Goal: Task Accomplishment & Management: Use online tool/utility

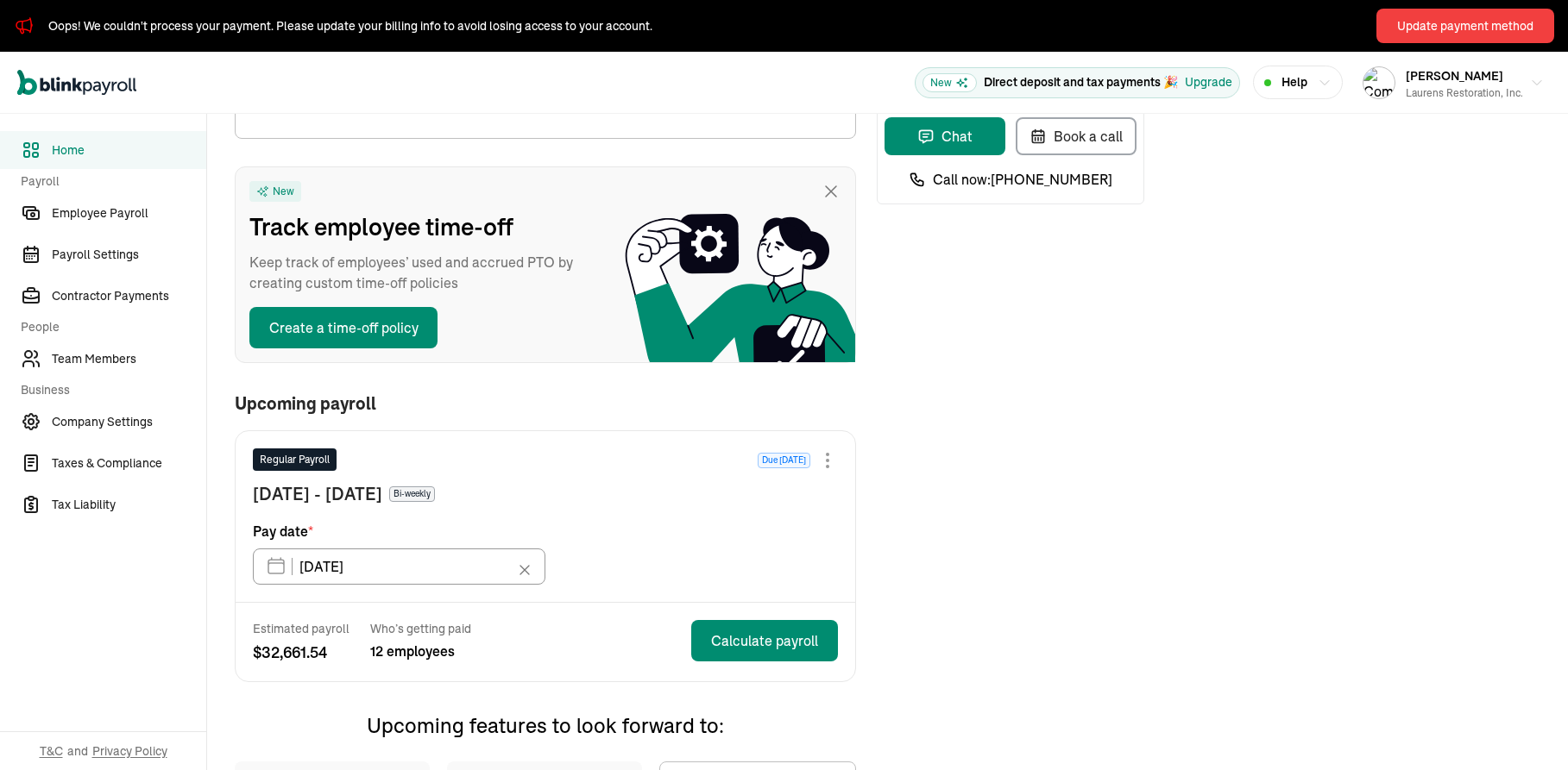
scroll to position [207, 0]
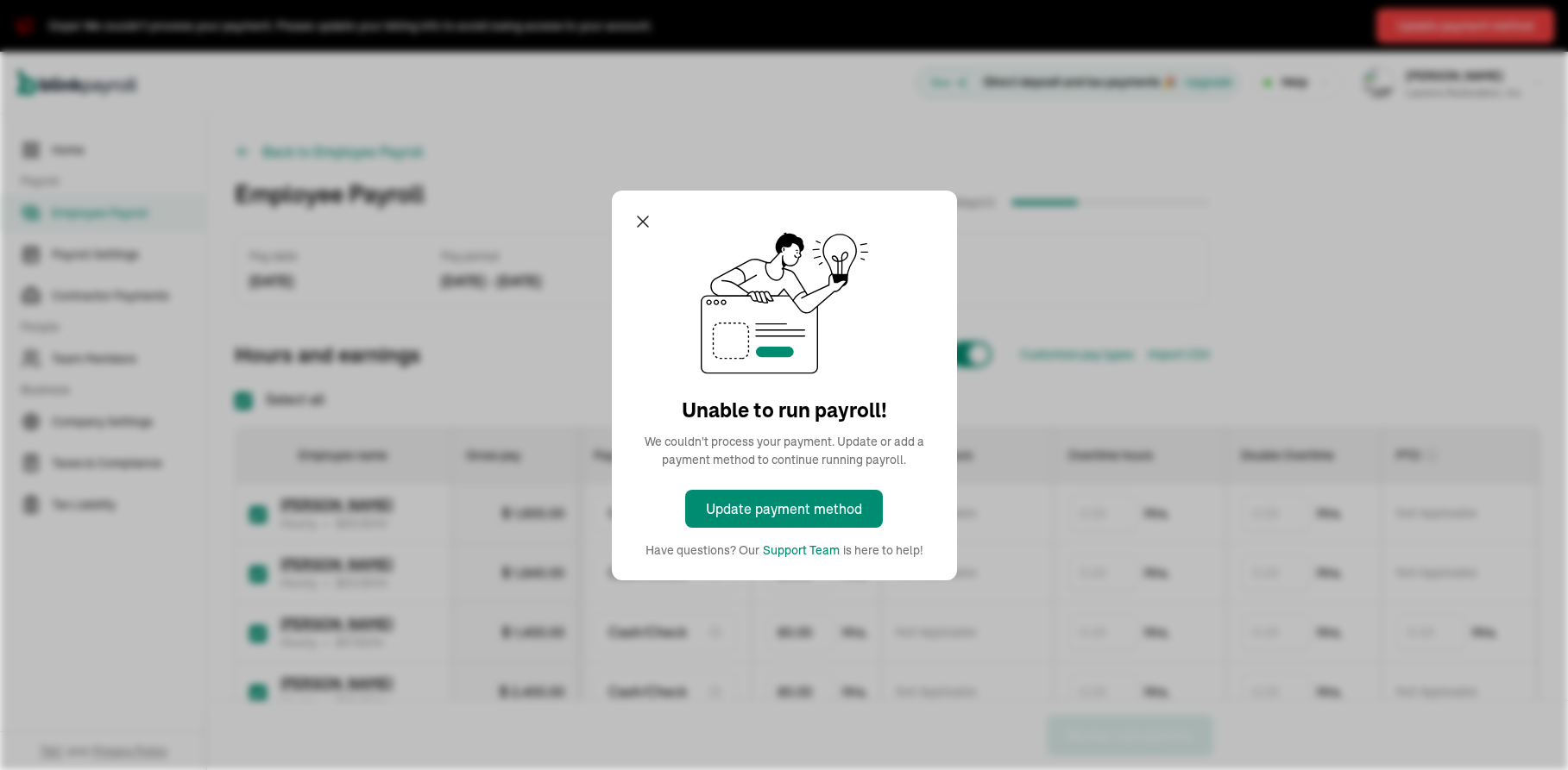
checkbox input "true"
click at [812, 512] on div "Update payment method" at bounding box center [784, 508] width 156 height 20
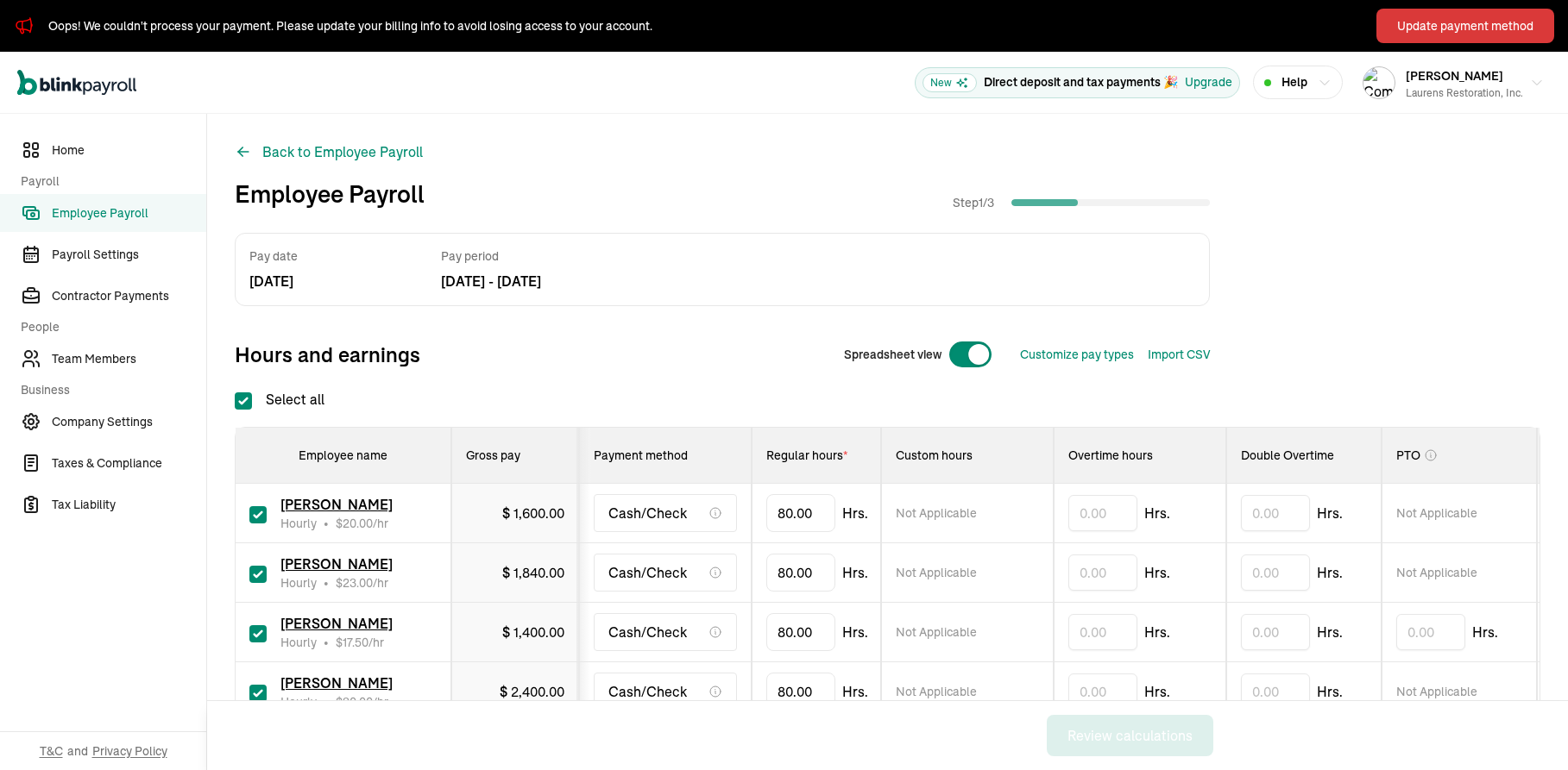
click at [1417, 31] on div "Update payment method" at bounding box center [1465, 26] width 137 height 19
click at [1455, 96] on div "Laurens Restoration, Inc." at bounding box center [1464, 94] width 117 height 16
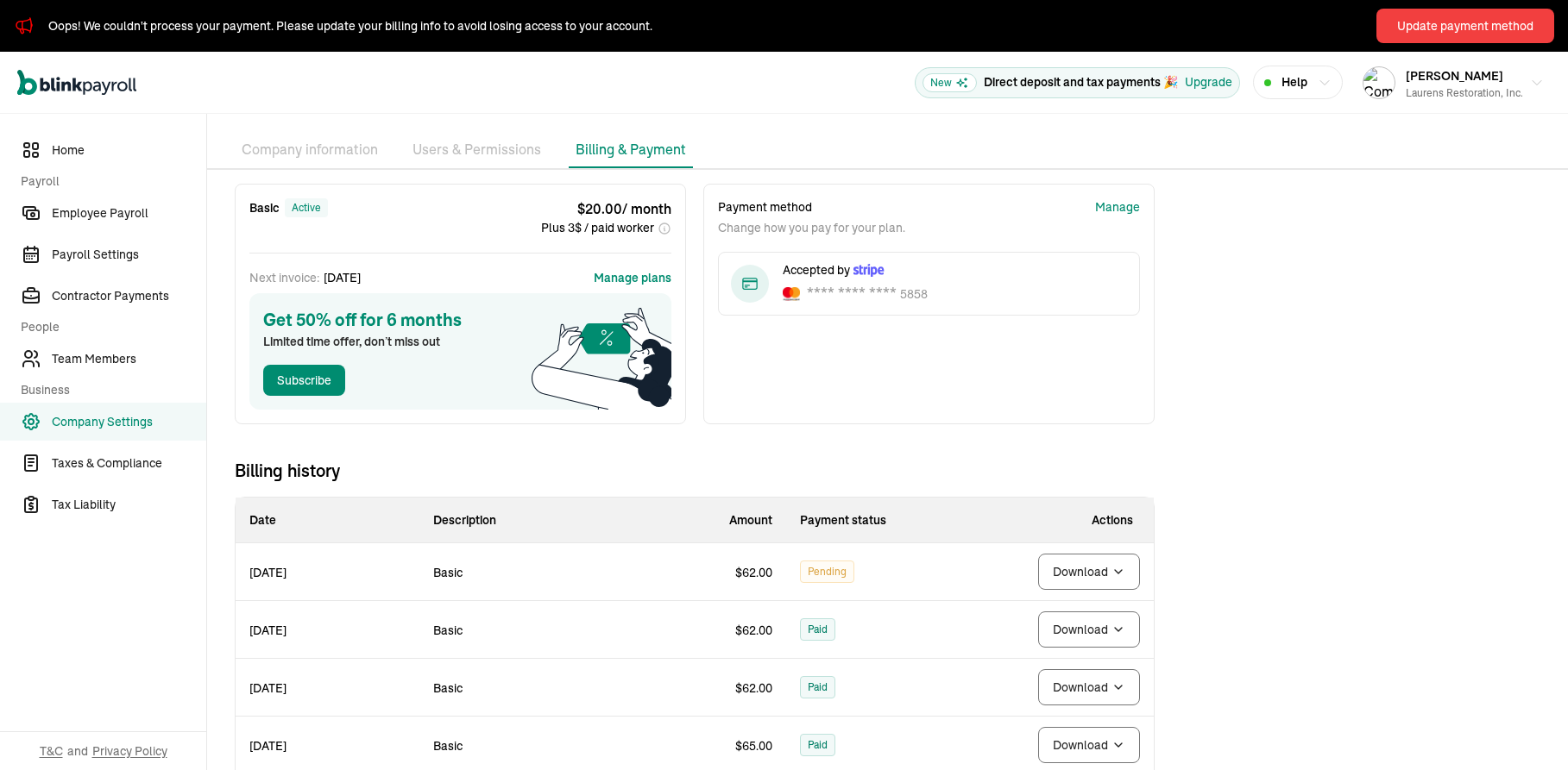
scroll to position [103, 0]
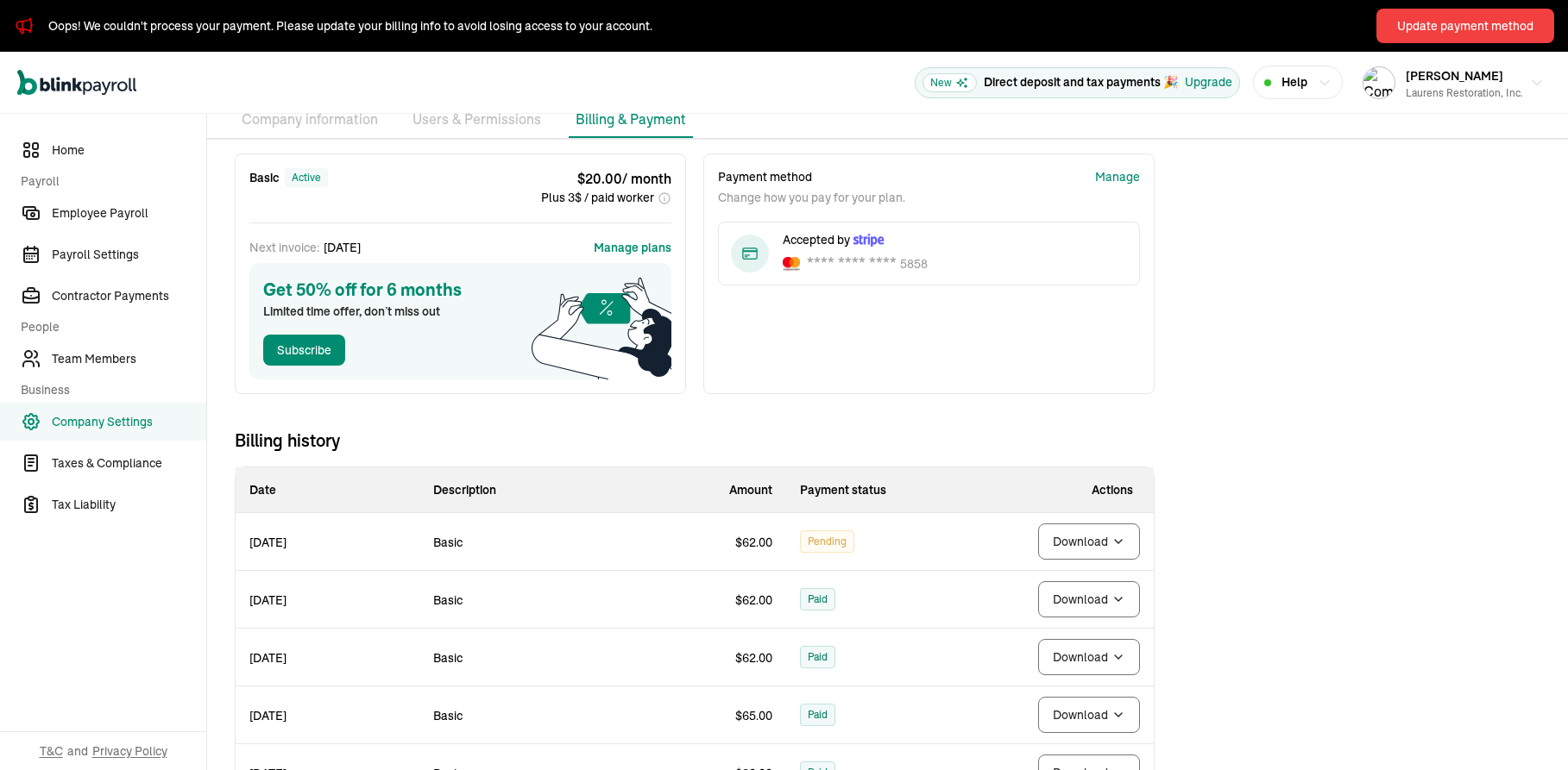
click at [618, 258] on div "Next invoice: Oct 31, 2025 Manage plans Get 50% off for 6 months Limited time o…" at bounding box center [460, 309] width 422 height 140
click at [620, 258] on div "Next invoice: Oct 31, 2025 Manage plans Get 50% off for 6 months Limited time o…" at bounding box center [460, 309] width 422 height 140
click at [620, 250] on button "Manage plans" at bounding box center [633, 248] width 78 height 18
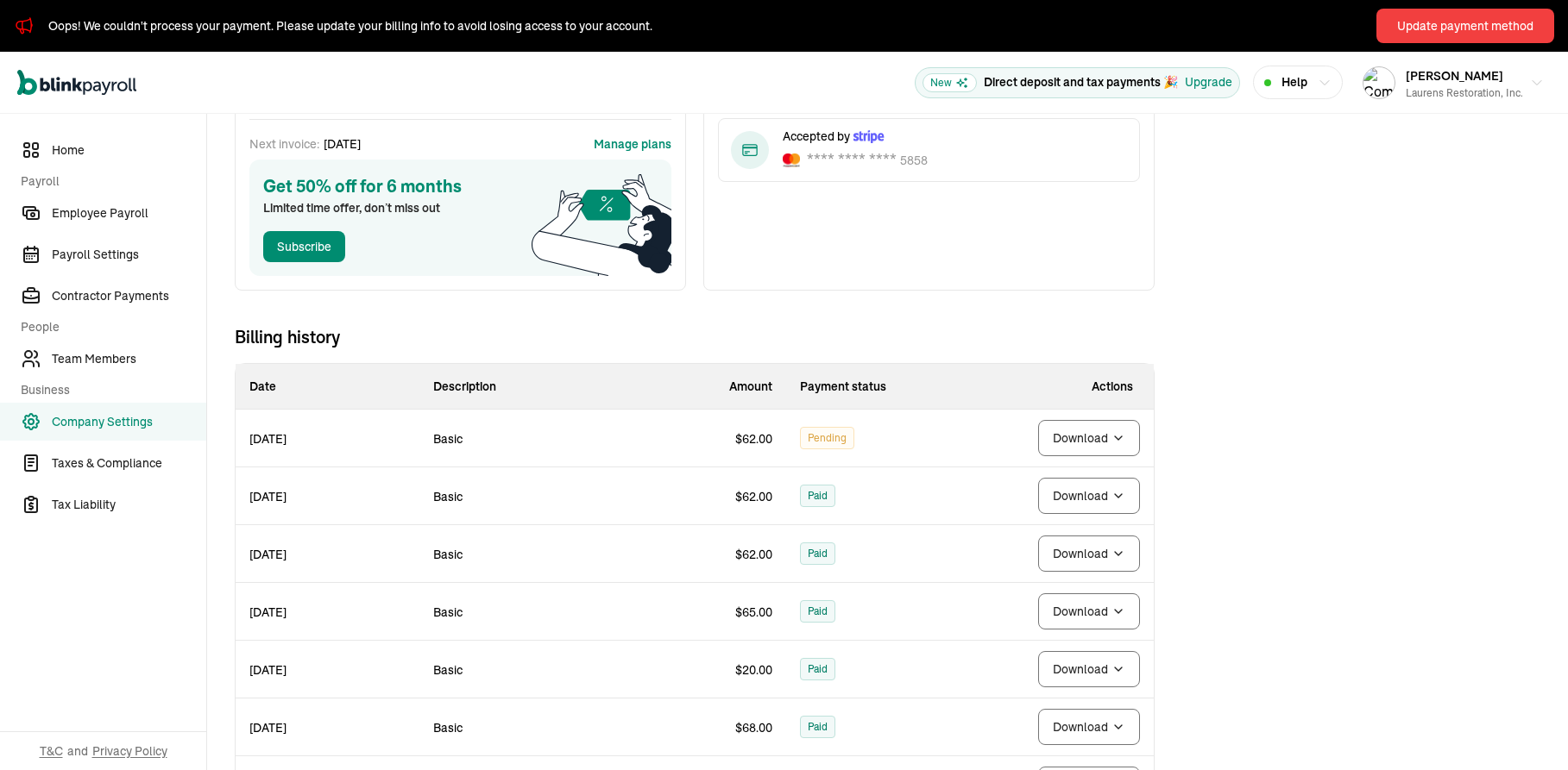
scroll to position [310, 0]
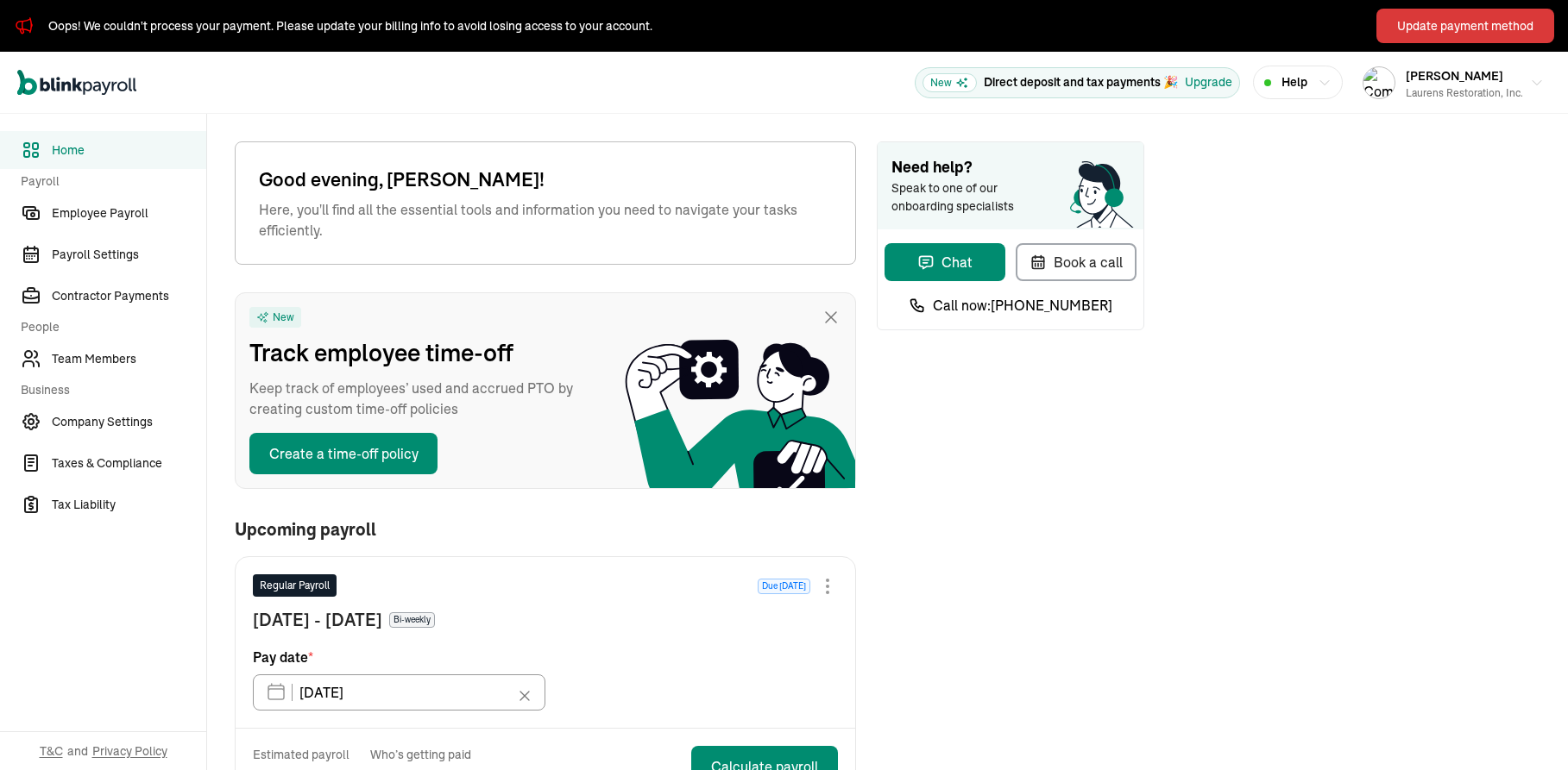
click at [1443, 31] on div "Update payment method" at bounding box center [1465, 26] width 137 height 19
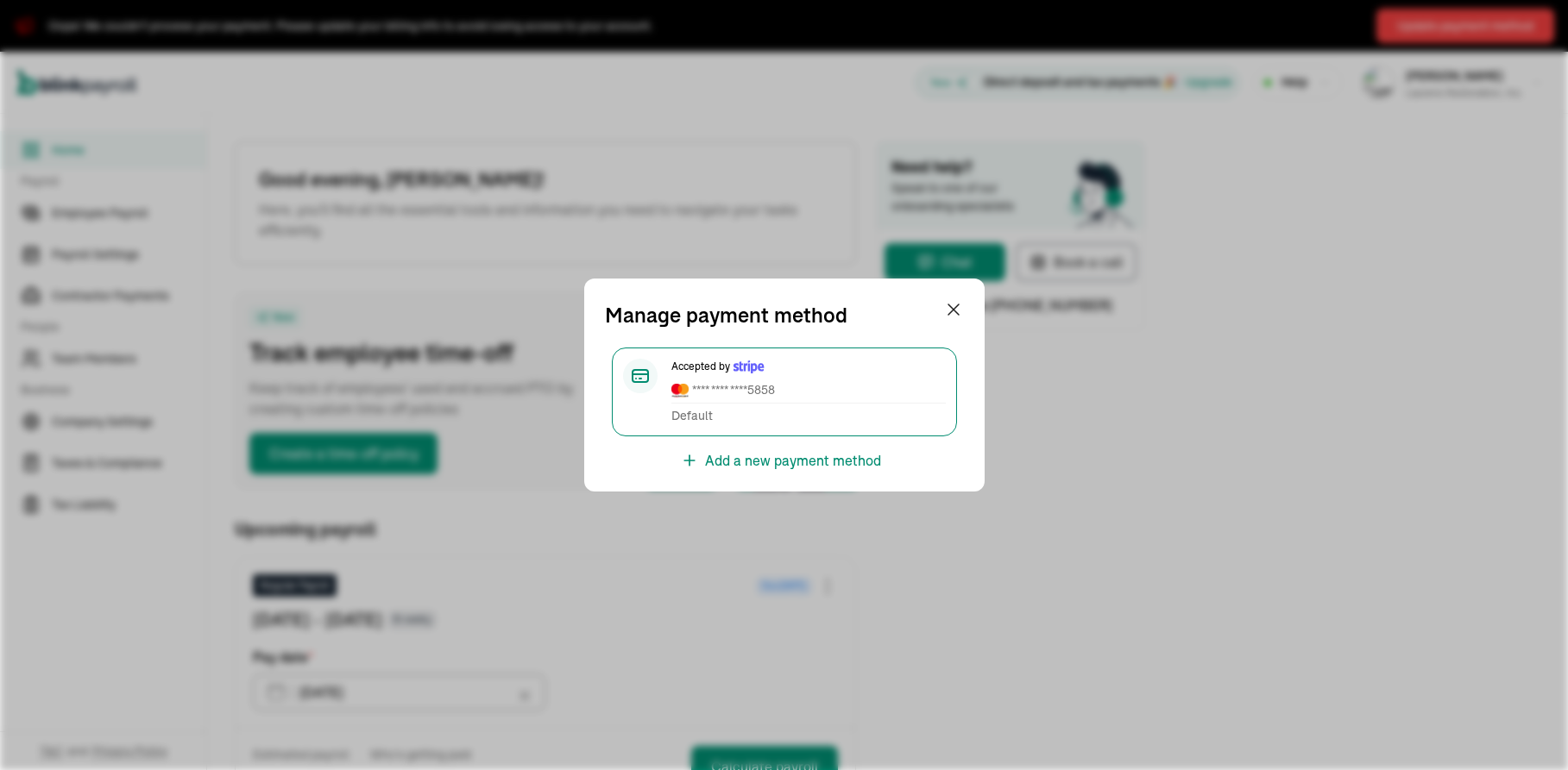
click at [765, 442] on div "Add a new payment method" at bounding box center [784, 453] width 359 height 34
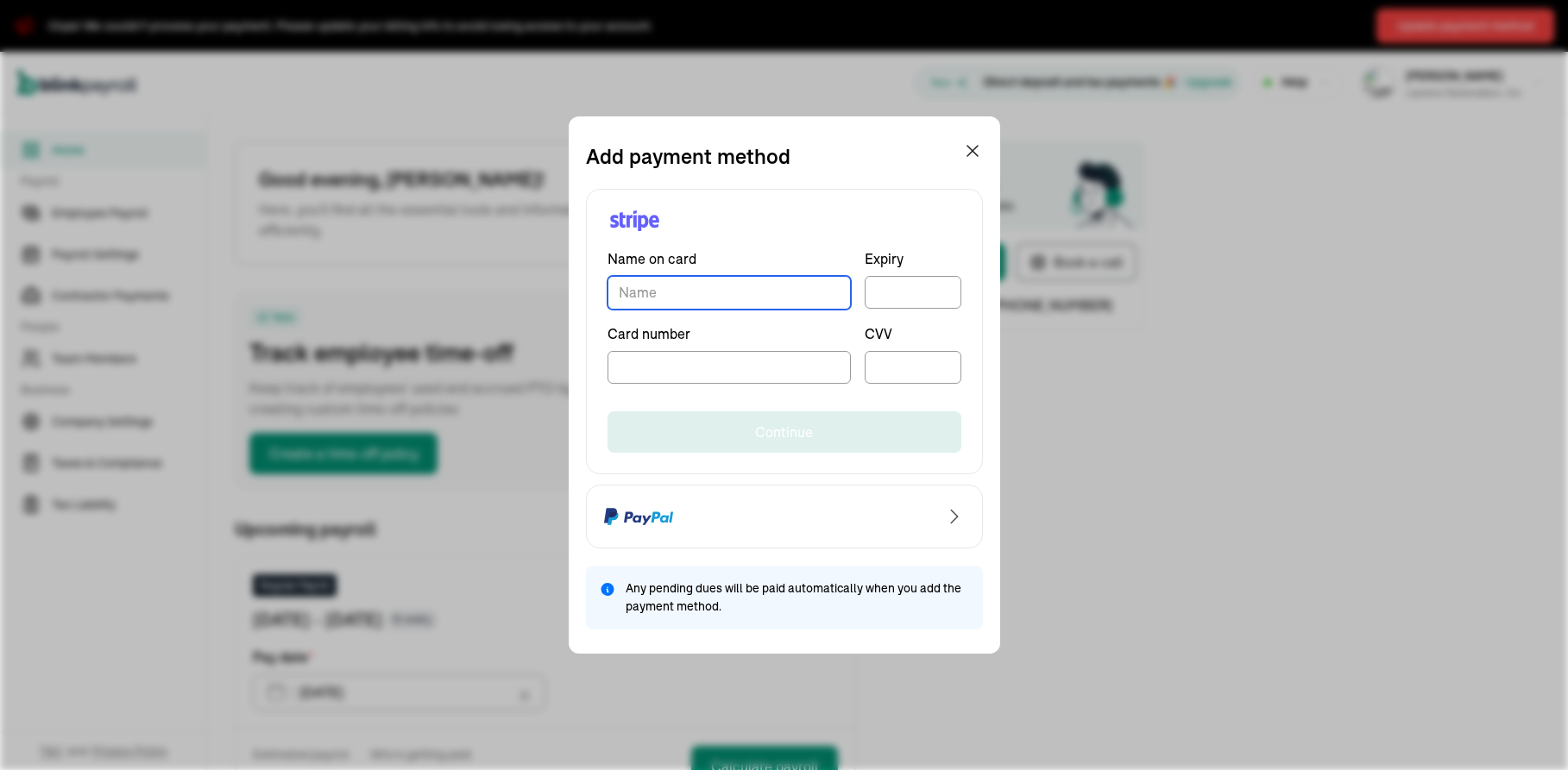
click at [739, 303] on input "TextInput" at bounding box center [728, 292] width 243 height 34
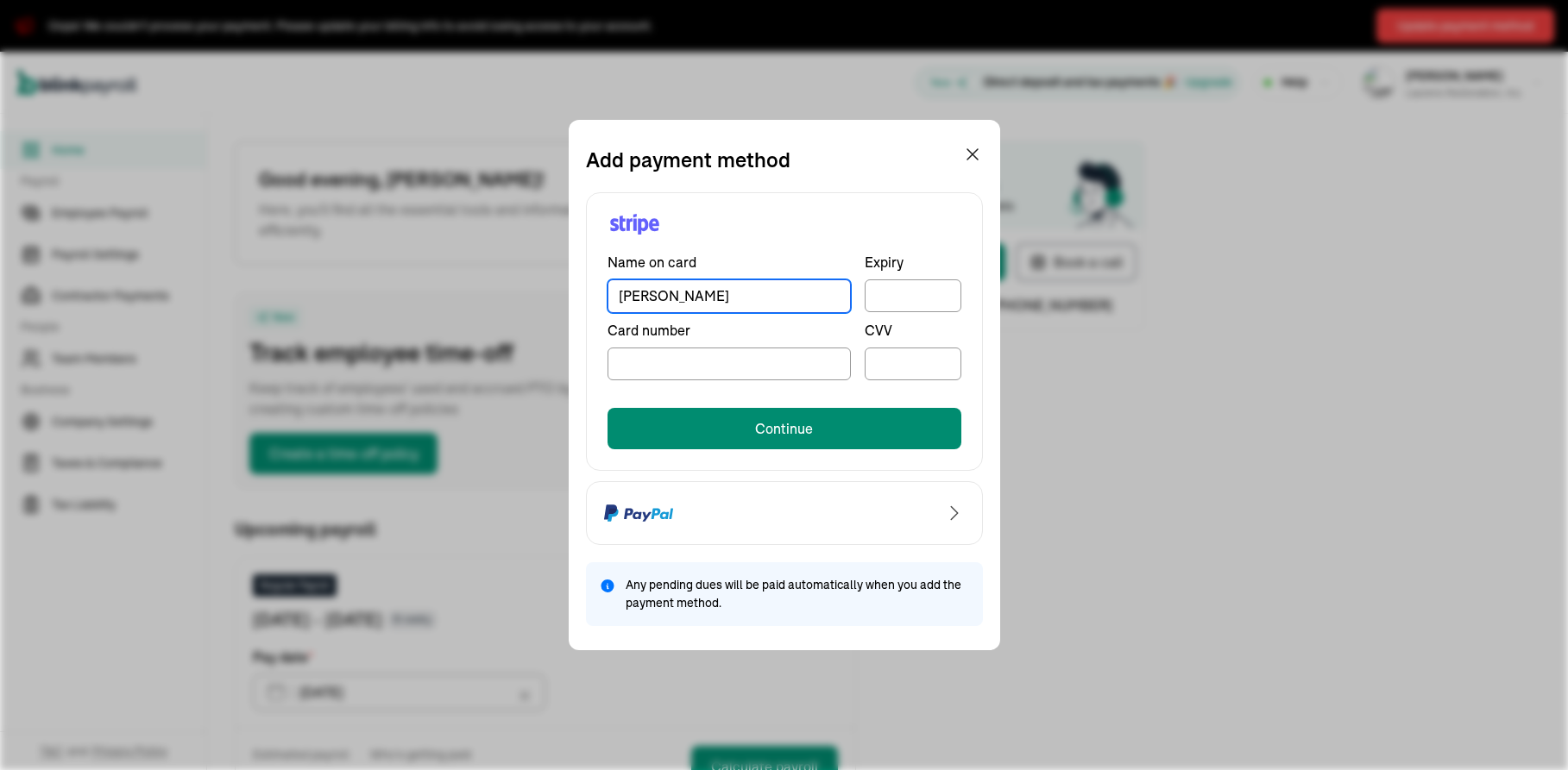
type input "[PERSON_NAME]"
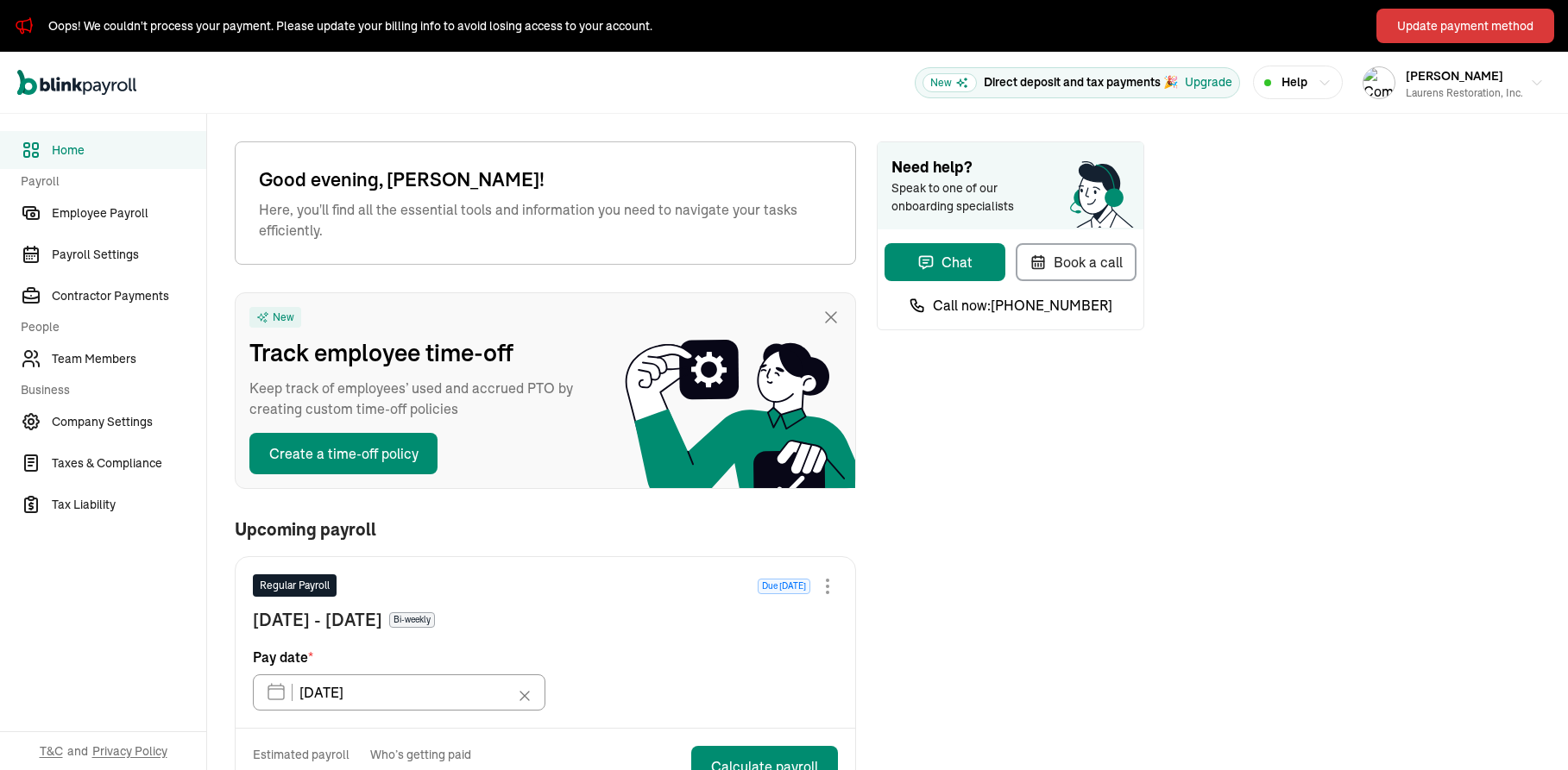
click at [1448, 29] on div "Update payment method" at bounding box center [1465, 26] width 137 height 19
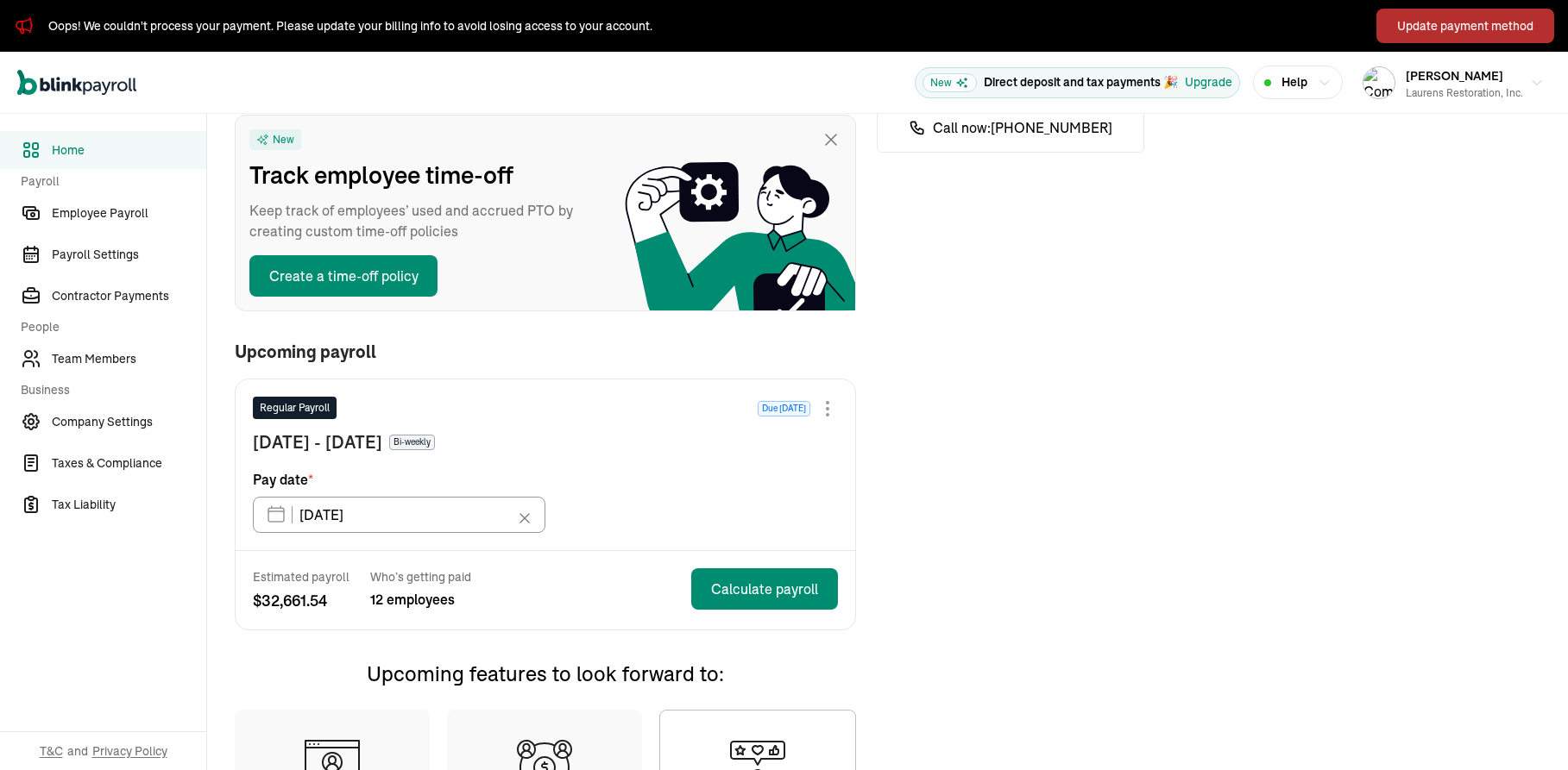
scroll to position [310, 0]
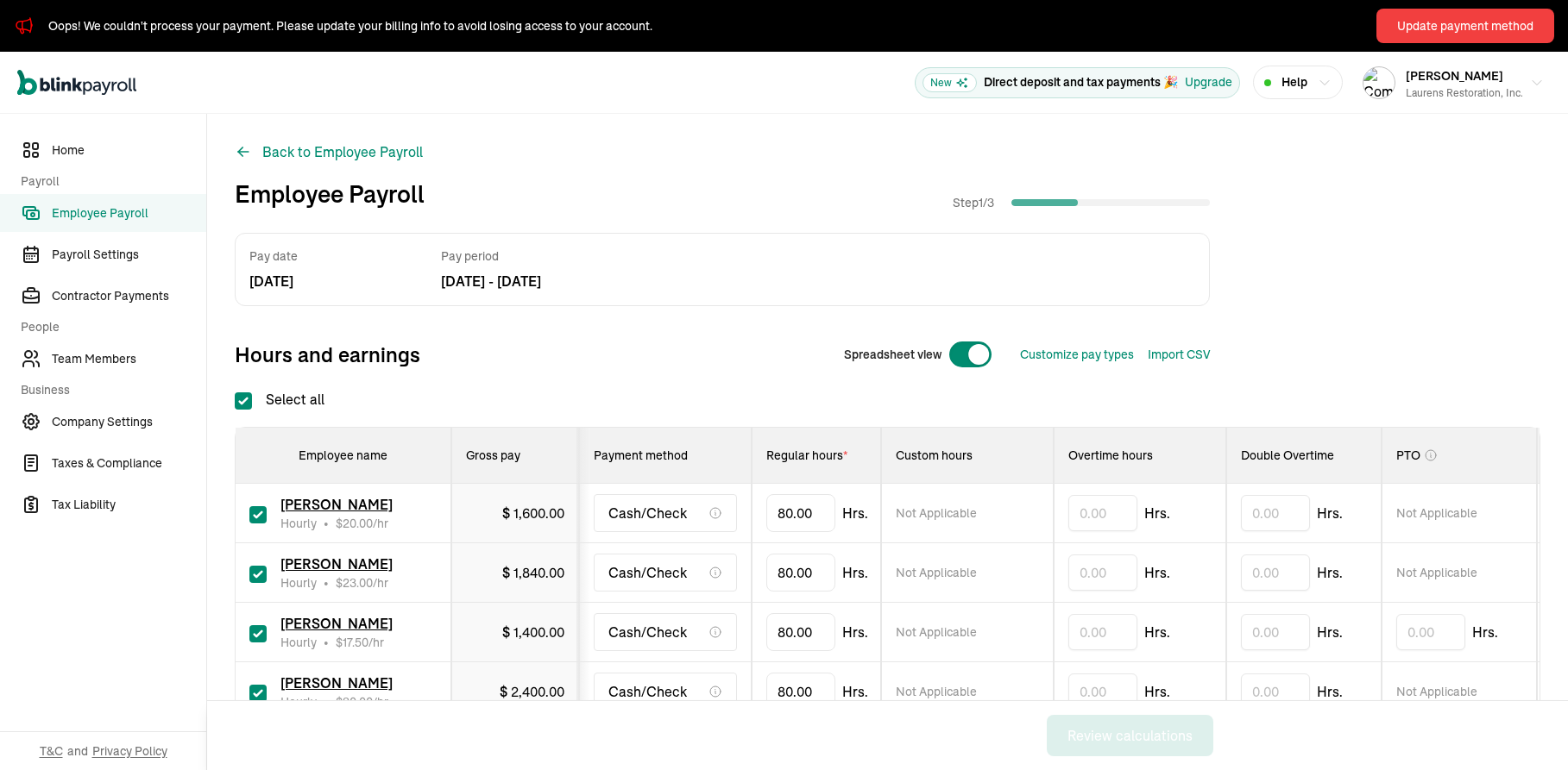
click at [1274, 93] on button "Help" at bounding box center [1298, 82] width 90 height 34
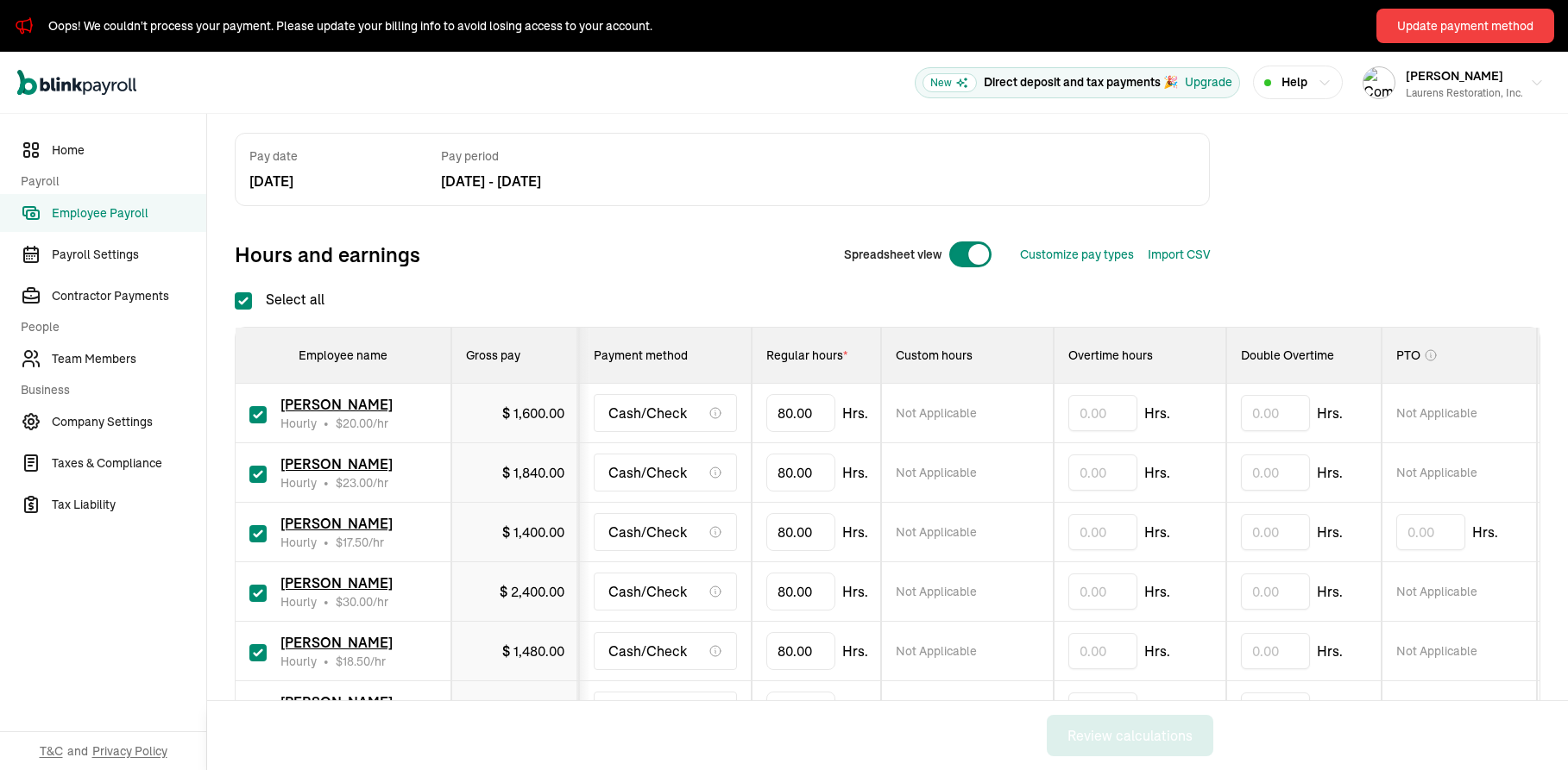
scroll to position [207, 0]
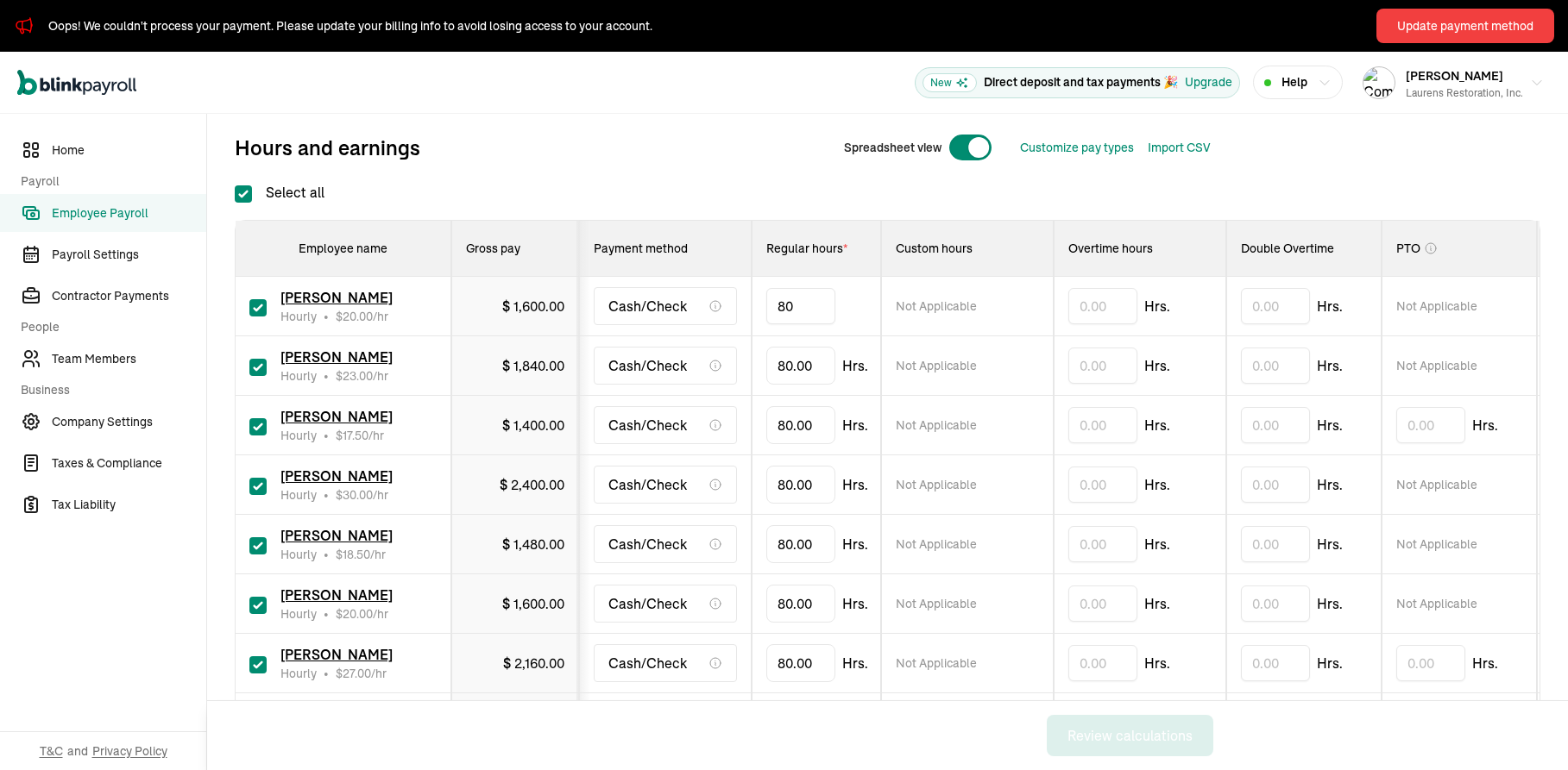
click at [812, 295] on input "80" at bounding box center [801, 305] width 69 height 36
drag, startPoint x: 801, startPoint y: 298, endPoint x: 662, endPoint y: 317, distance: 140.3
click at [766, 317] on input "80" at bounding box center [801, 305] width 69 height 36
type input "63.63"
type input "13.18"
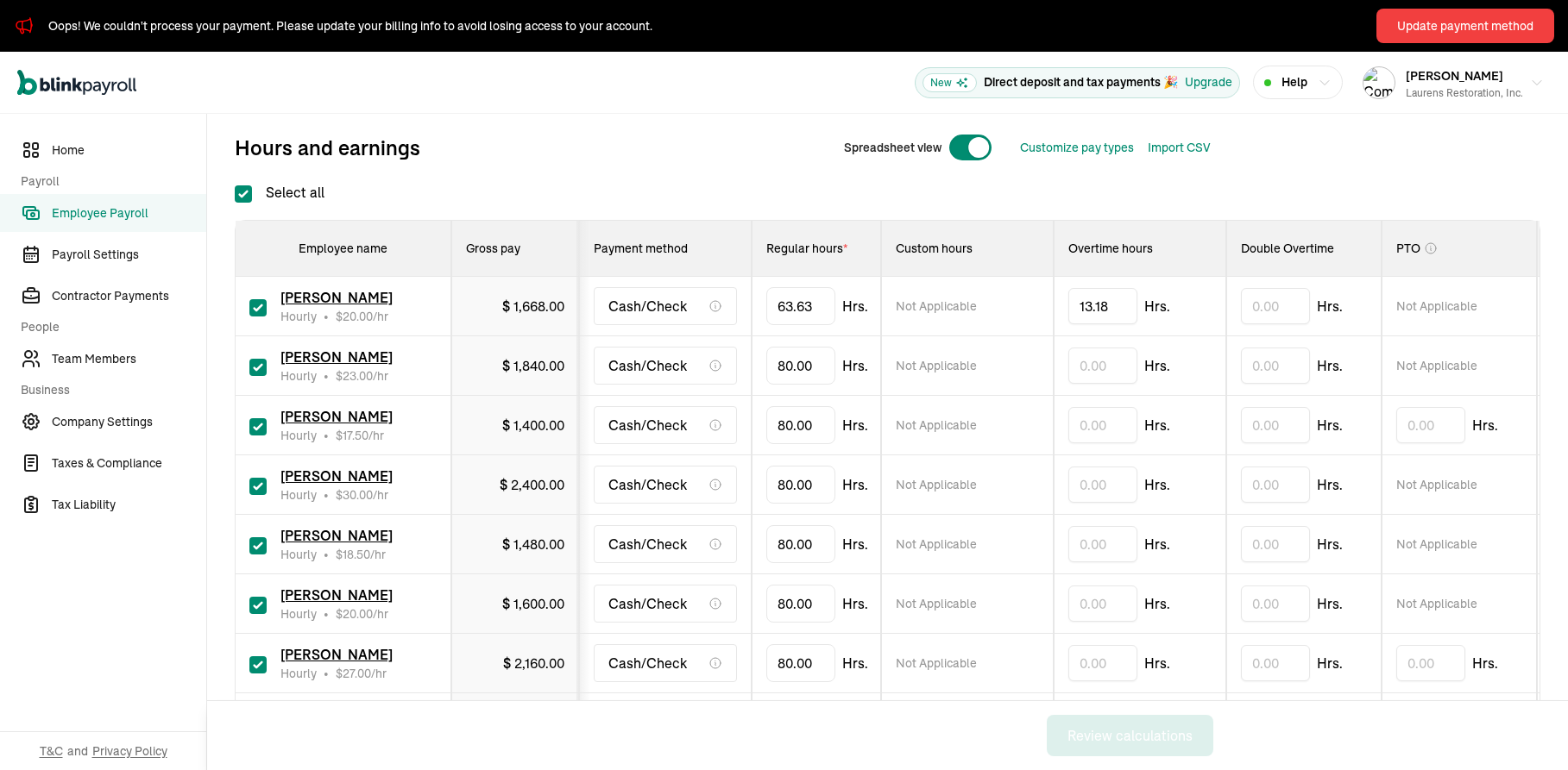
scroll to position [0, 340]
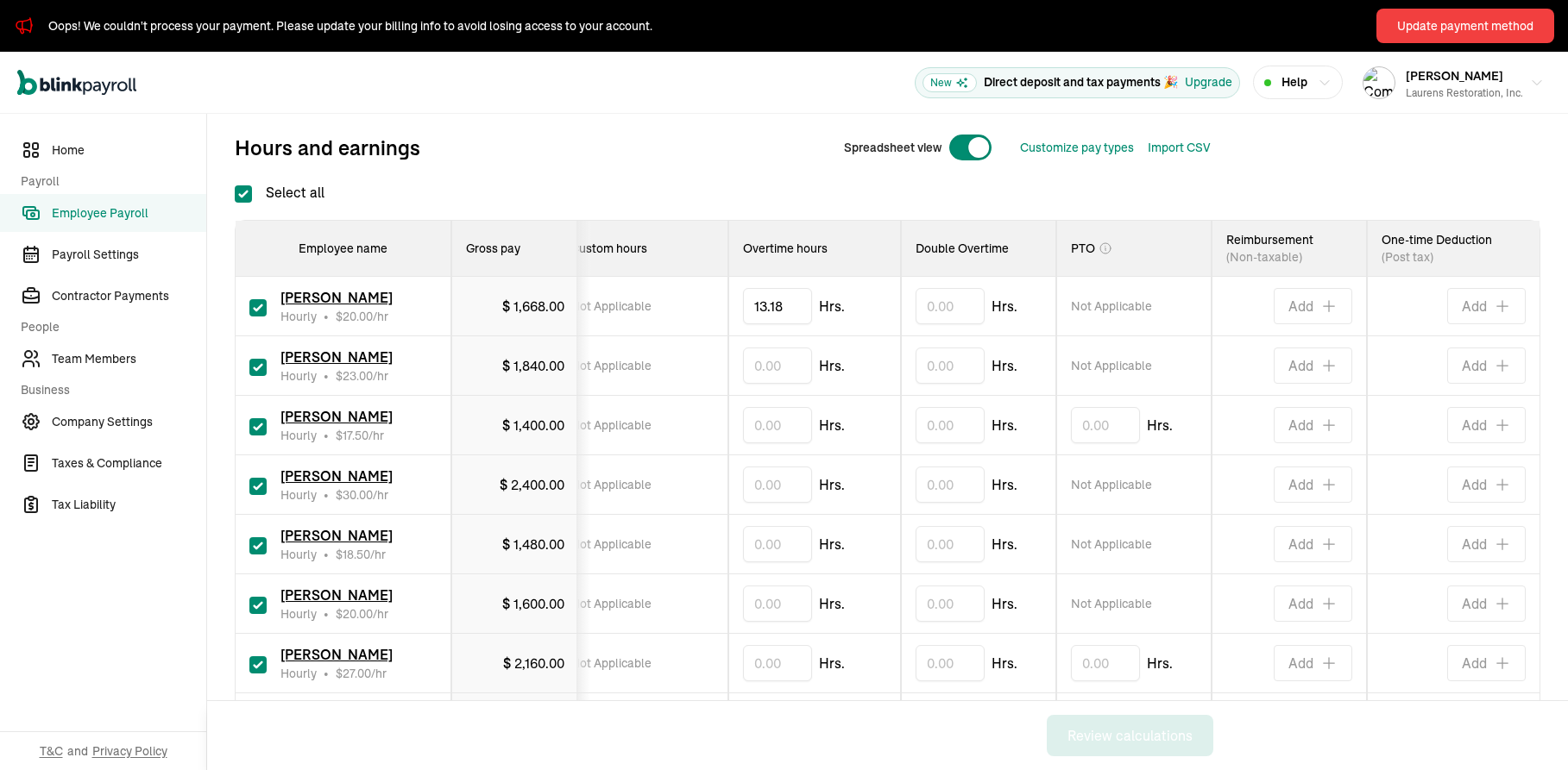
click at [194, 652] on nav "Home Payroll Employee Payroll Payroll Settings Contractor Payments People Team …" at bounding box center [102, 442] width 206 height 656
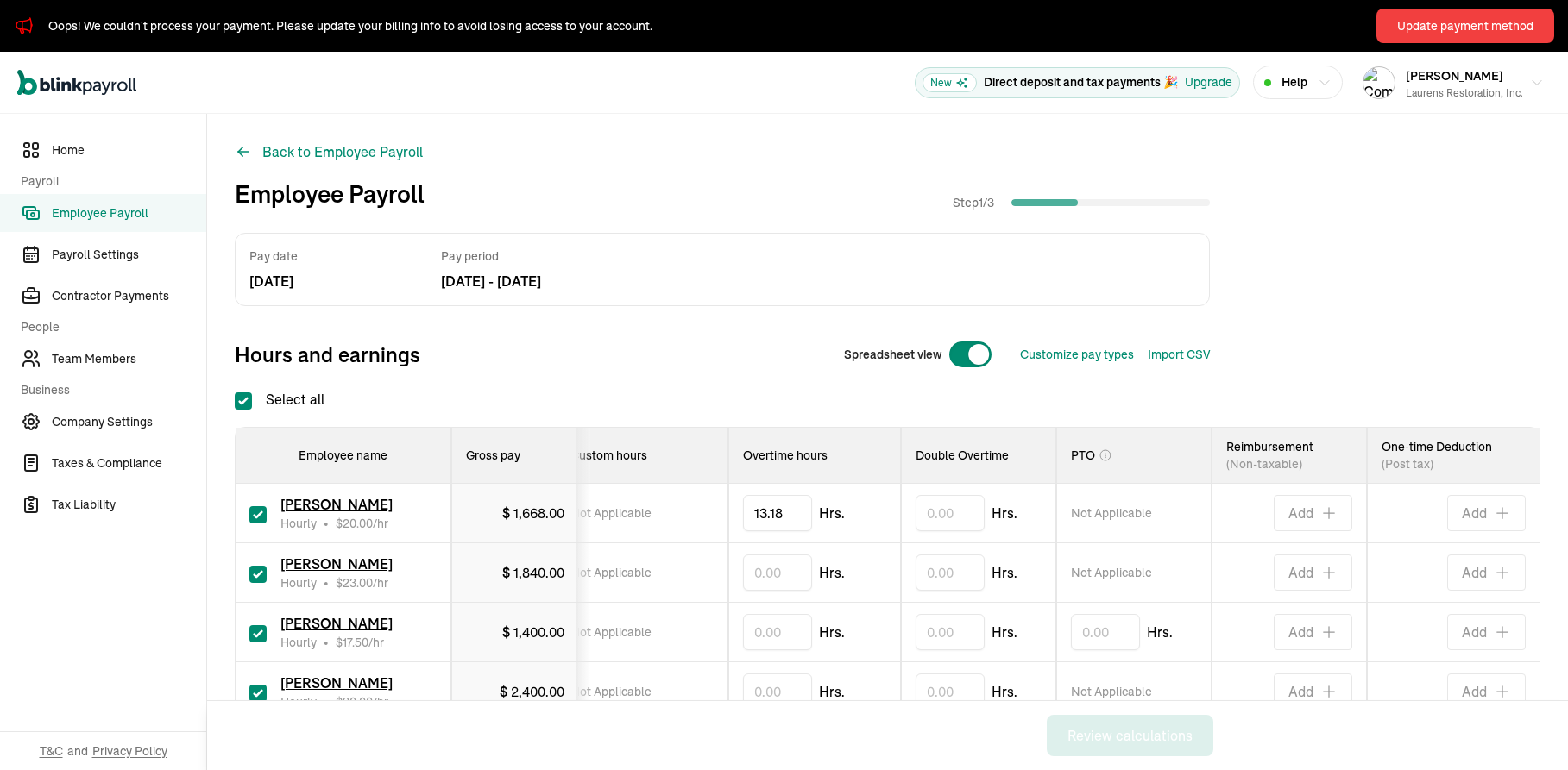
scroll to position [207, 0]
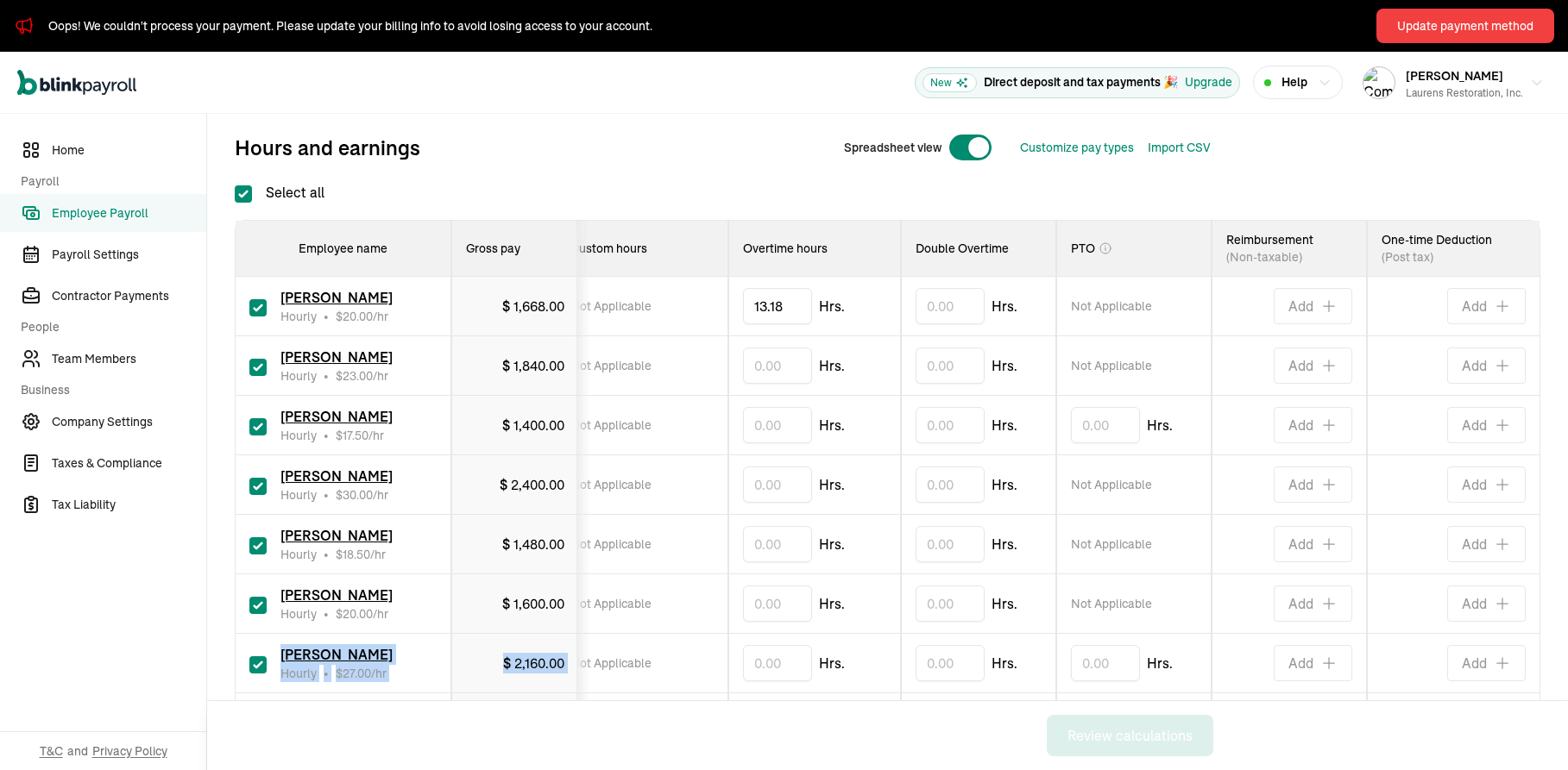
drag, startPoint x: 426, startPoint y: 699, endPoint x: 252, endPoint y: 694, distance: 174.1
click at [253, 687] on tbody "[PERSON_NAME] Hourly • $ 20.00 /hr $ 1,668.00 Cash/Check 63.63 Hrs. Not Applica…" at bounding box center [725, 634] width 1628 height 714
click at [638, 393] on td "Not Applicable" at bounding box center [642, 366] width 173 height 59
click at [628, 366] on span "Not Applicable" at bounding box center [610, 366] width 81 height 18
click at [747, 356] on input "text" at bounding box center [777, 366] width 69 height 36
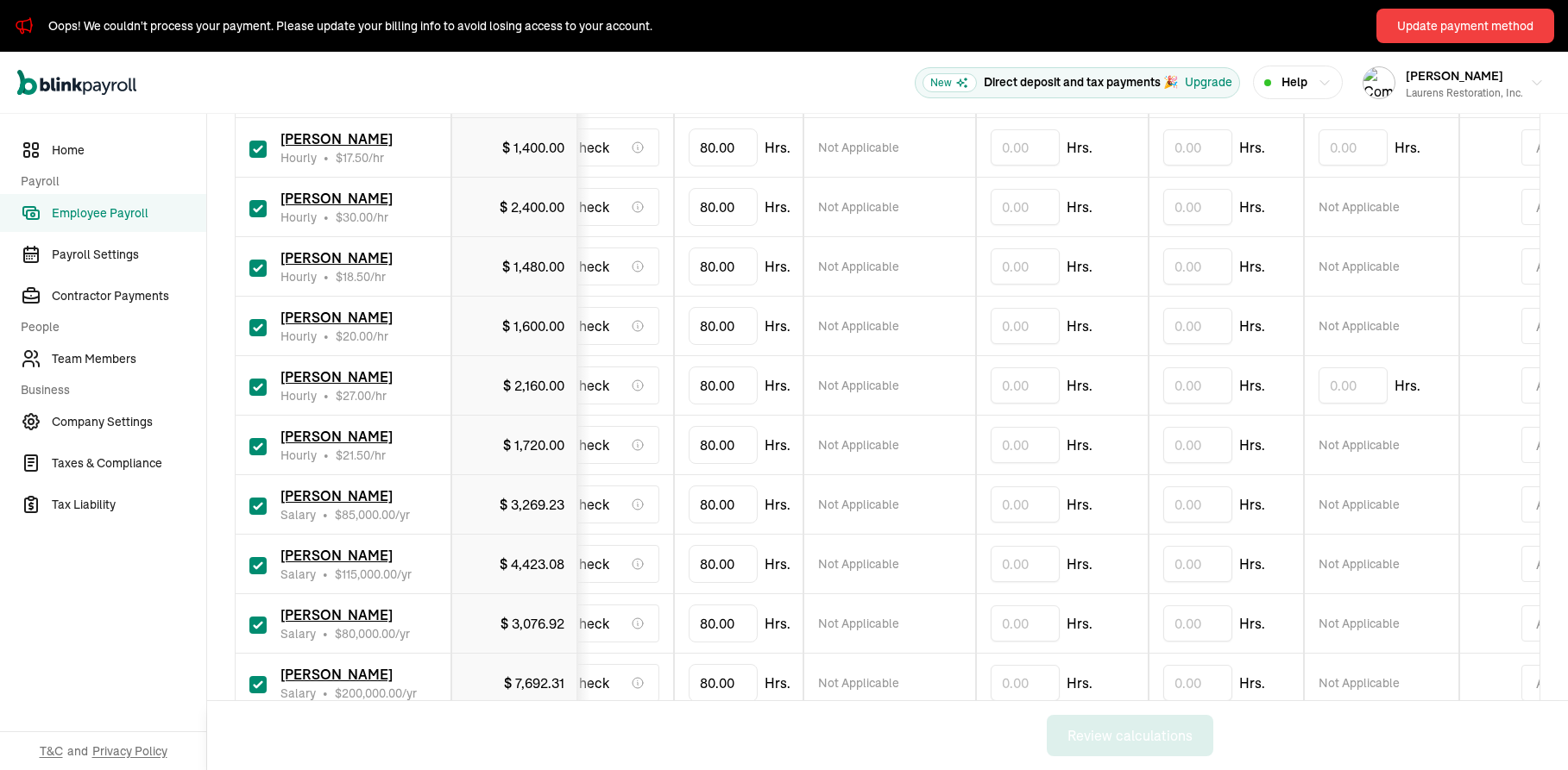
scroll to position [278, 0]
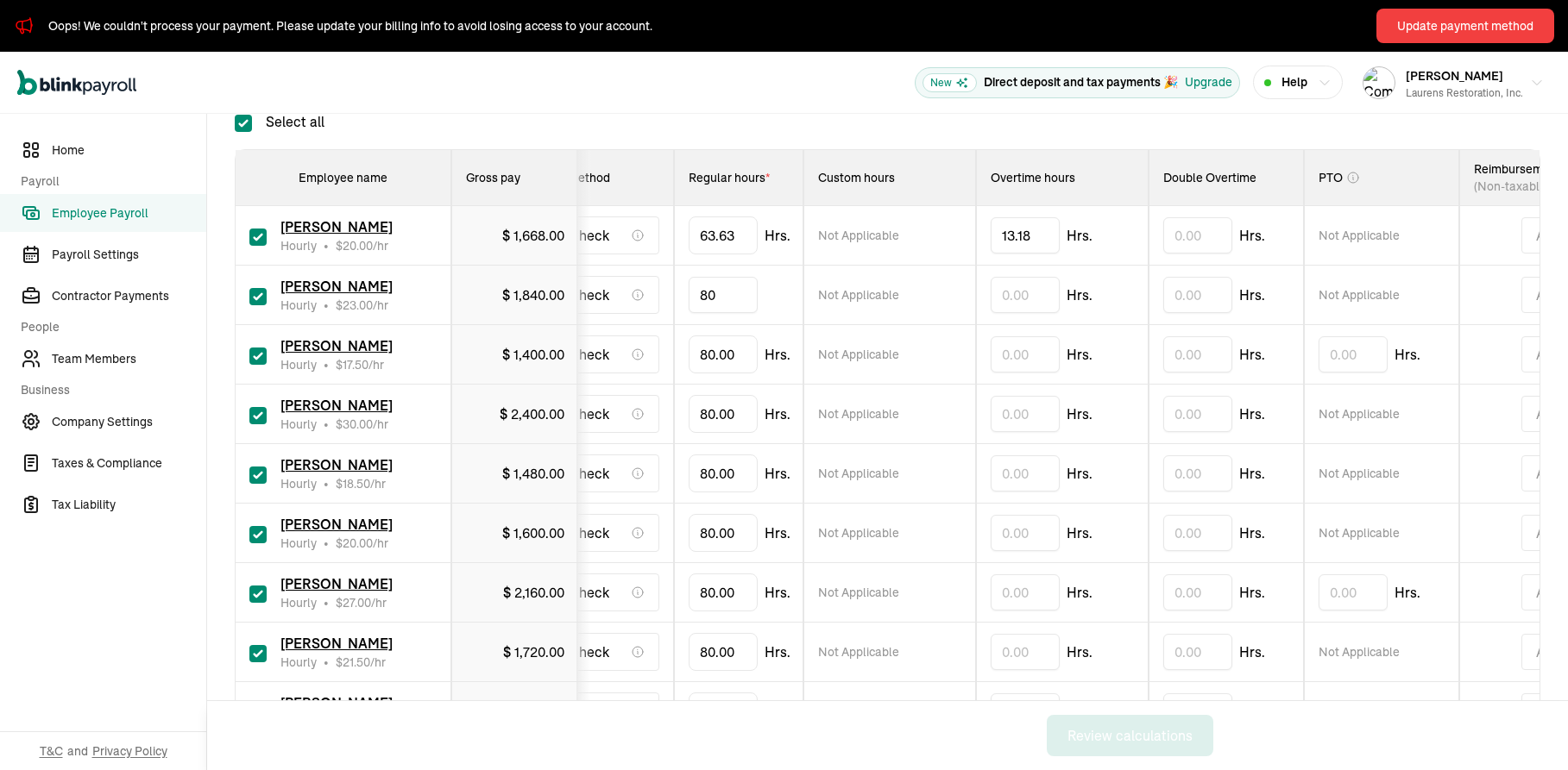
type input "8"
type input "79.63"
type input "13.93"
